Goal: Task Accomplishment & Management: Use online tool/utility

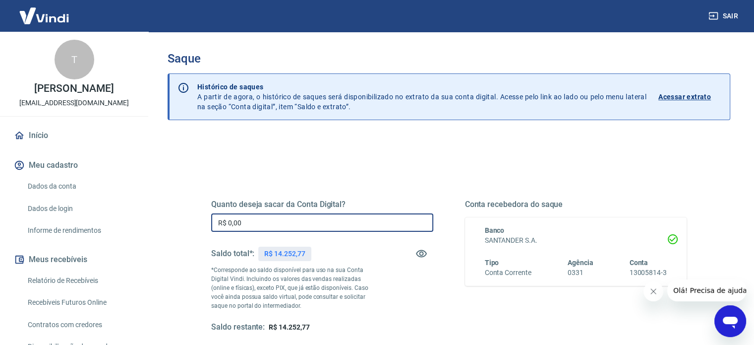
click at [279, 222] on input "R$ 0,00" at bounding box center [322, 222] width 222 height 18
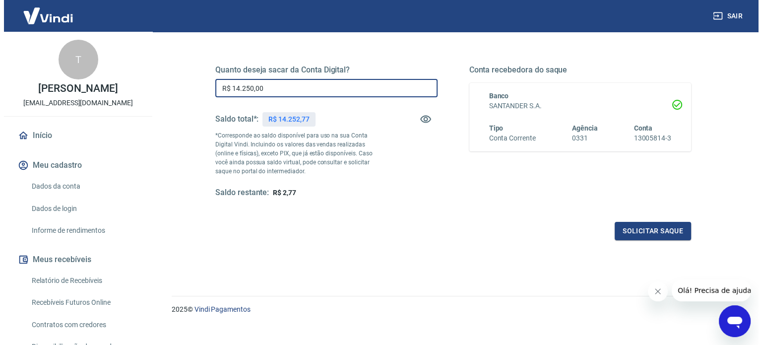
scroll to position [145, 0]
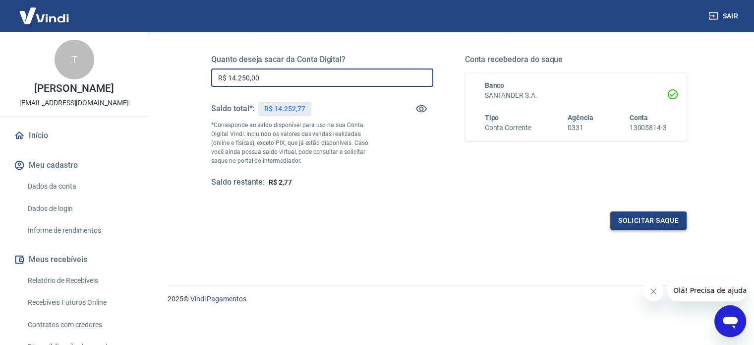
type input "R$ 14.250,00"
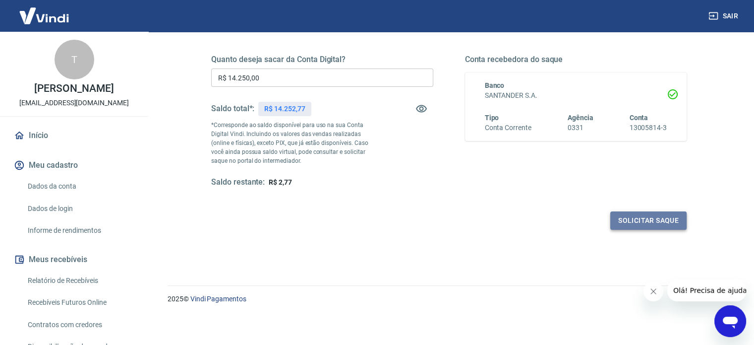
click at [643, 218] on button "Solicitar saque" at bounding box center [648, 220] width 76 height 18
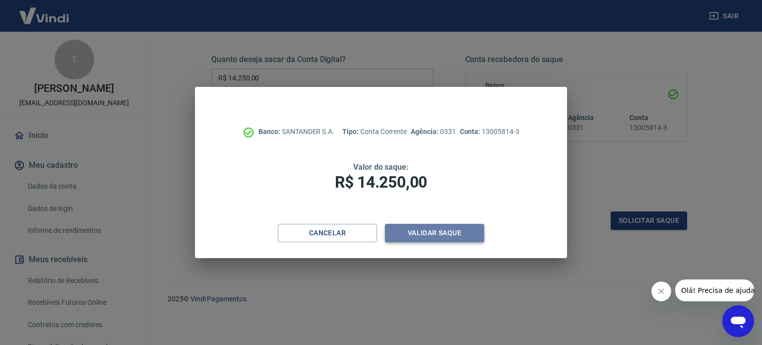
click at [437, 236] on button "Validar saque" at bounding box center [434, 233] width 99 height 18
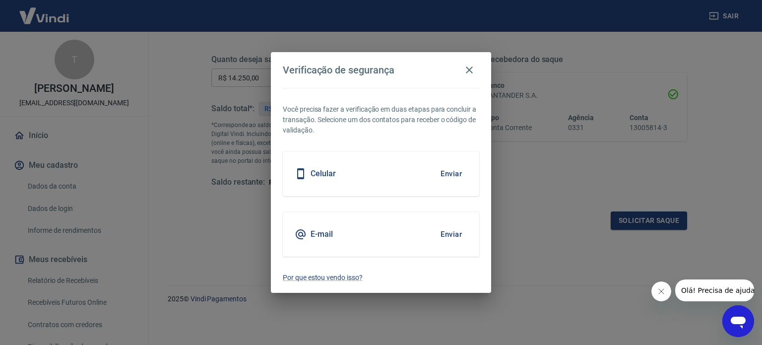
click at [453, 233] on button "Enviar" at bounding box center [451, 234] width 32 height 21
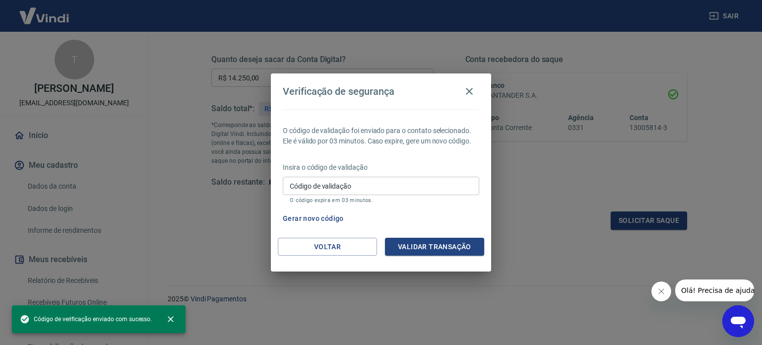
click at [453, 233] on div "O código de validação foi enviado para o contato selecionado. Ele é válido por …" at bounding box center [381, 173] width 220 height 128
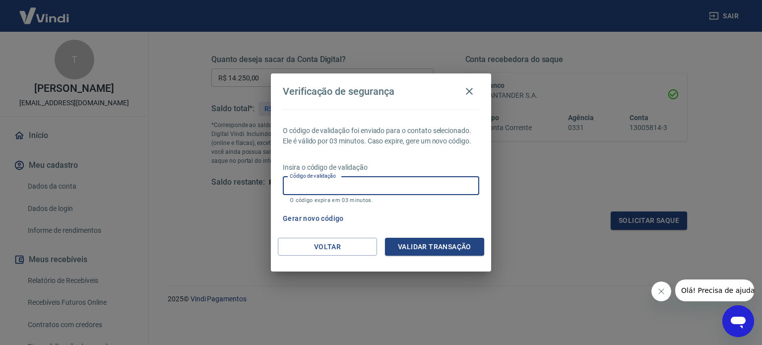
click at [339, 189] on input "Código de validação" at bounding box center [381, 186] width 196 height 18
type input "874662"
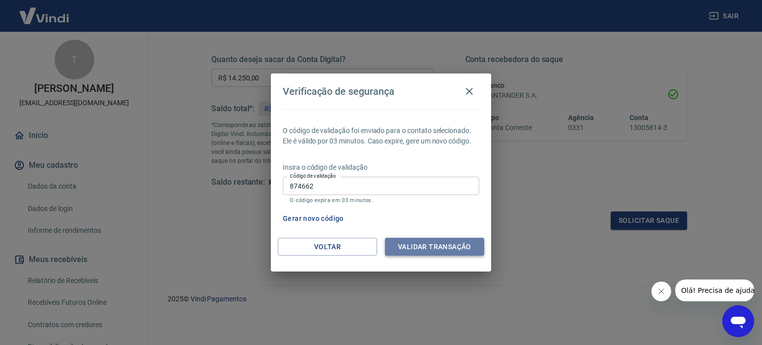
click at [425, 255] on button "Validar transação" at bounding box center [434, 247] width 99 height 18
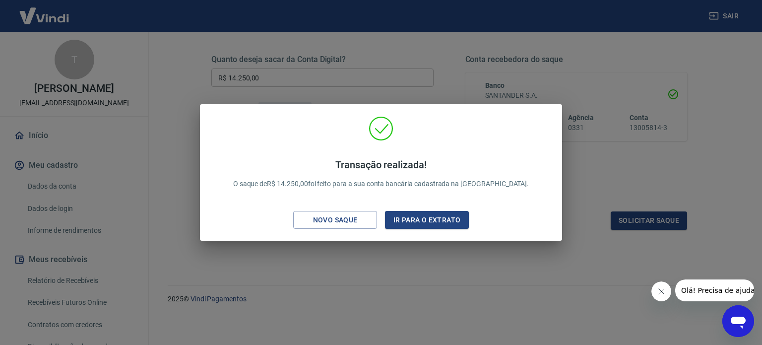
click at [411, 62] on div "Transação realizada! O saque de R$ 14.250,00 foi feito para a sua conta bancári…" at bounding box center [381, 172] width 762 height 345
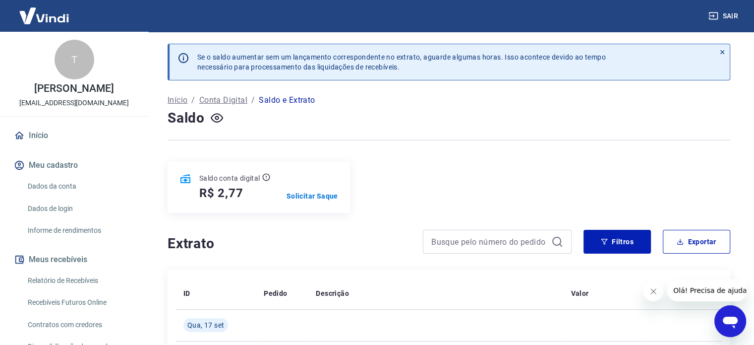
drag, startPoint x: 751, startPoint y: 35, endPoint x: 758, endPoint y: 35, distance: 6.9
click at [754, 35] on html "Sair T [PERSON_NAME] Costa [EMAIL_ADDRESS][DOMAIN_NAME] Início Meu cadastro Dad…" at bounding box center [377, 172] width 754 height 345
